Goal: Information Seeking & Learning: Learn about a topic

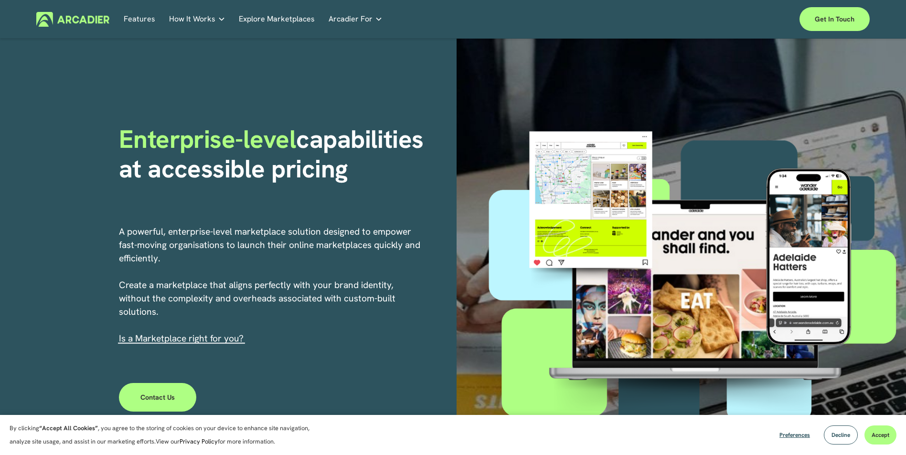
click at [145, 16] on link "Features" at bounding box center [140, 19] width 32 height 15
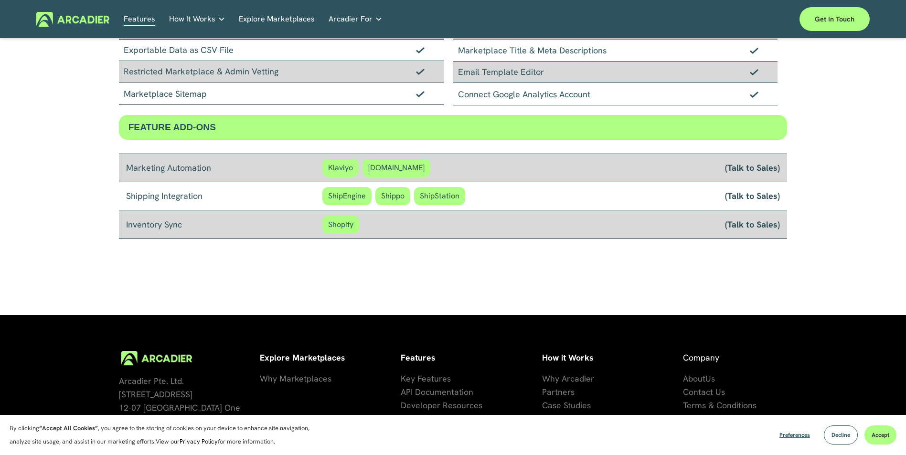
scroll to position [810, 0]
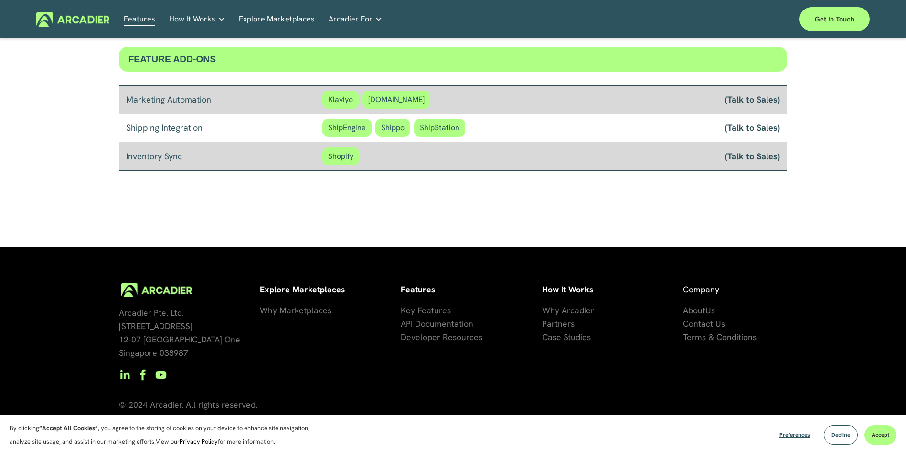
click at [570, 336] on span "se Studies" at bounding box center [571, 337] width 38 height 11
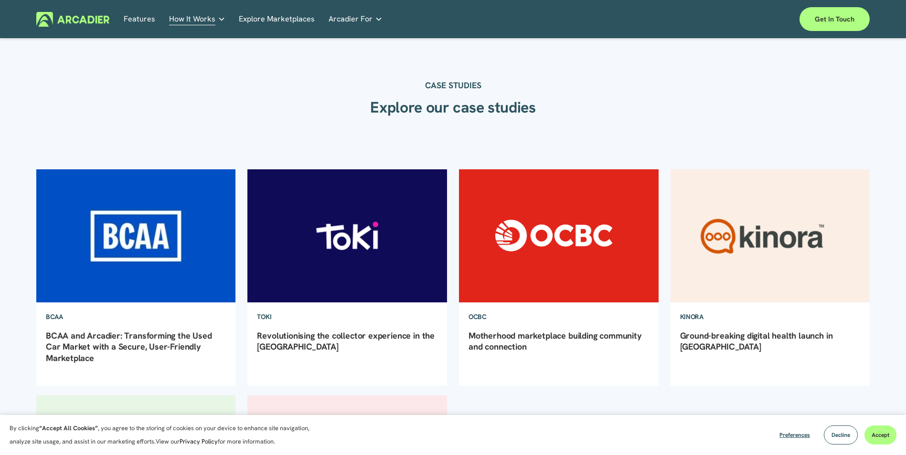
click at [296, 21] on link "Explore Marketplaces" at bounding box center [277, 19] width 76 height 15
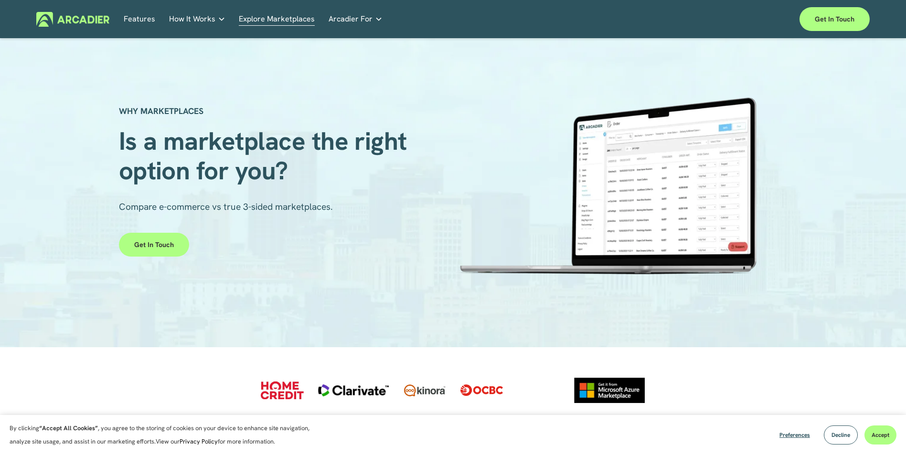
click at [0, 0] on link "Auto Parts We streamline and improve operations through our Auto Parts market p…" at bounding box center [0, 0] width 0 height 0
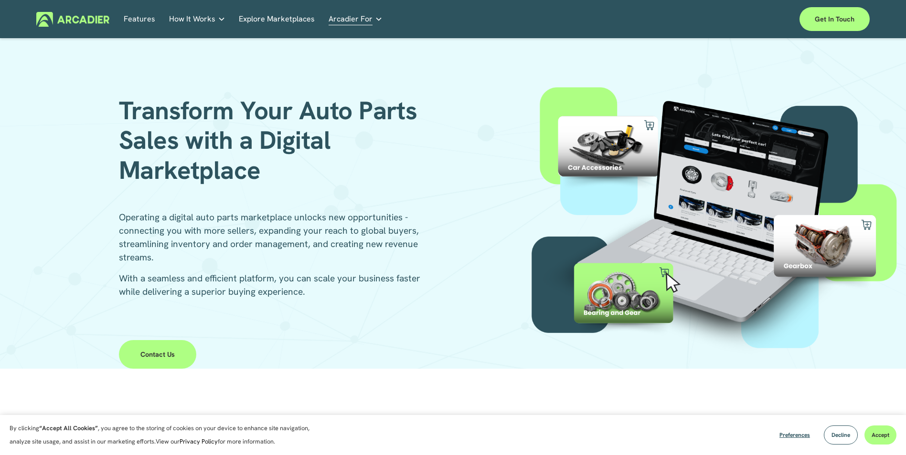
click at [739, 154] on div at bounding box center [708, 218] width 393 height 278
click at [783, 177] on div at bounding box center [708, 218] width 393 height 278
click at [715, 196] on div at bounding box center [708, 218] width 393 height 278
click at [69, 18] on img at bounding box center [72, 19] width 73 height 15
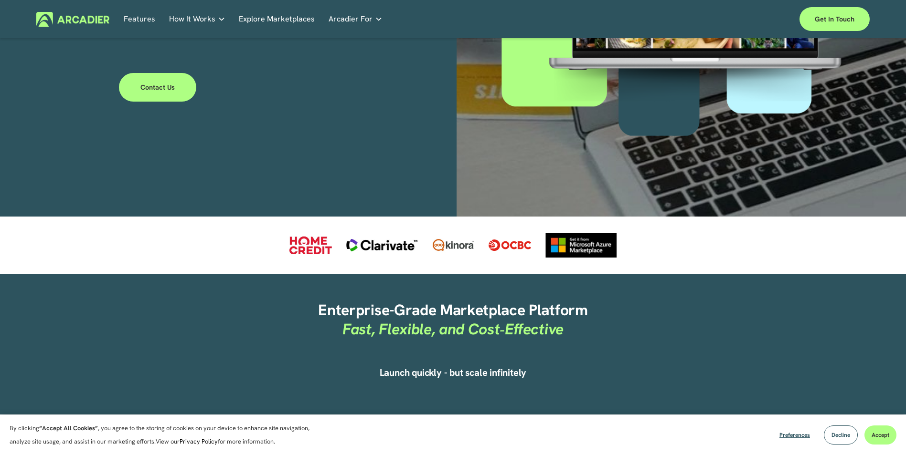
scroll to position [438, 0]
